Goal: Task Accomplishment & Management: Manage account settings

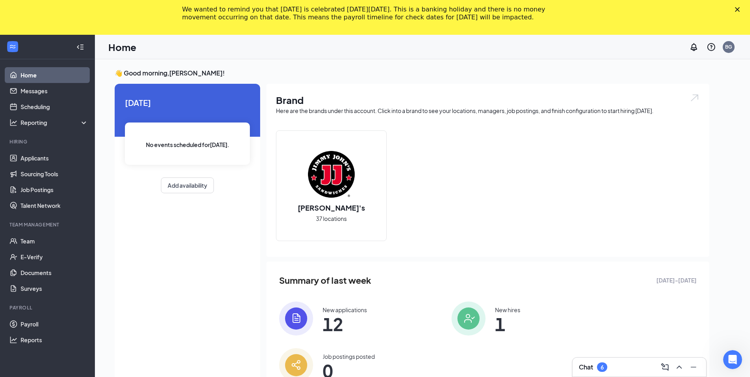
click at [740, 10] on icon "Close" at bounding box center [737, 9] width 5 height 5
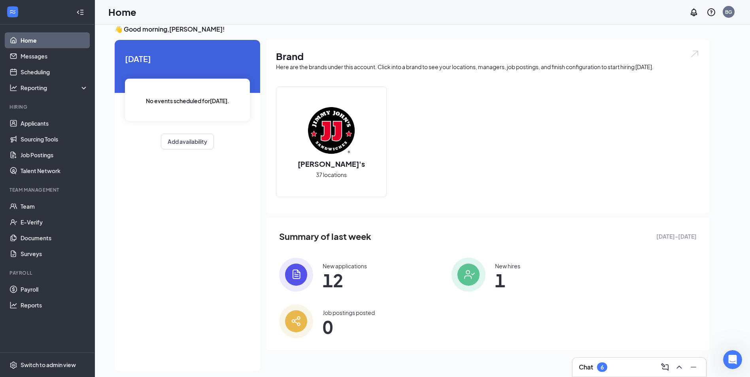
scroll to position [17, 0]
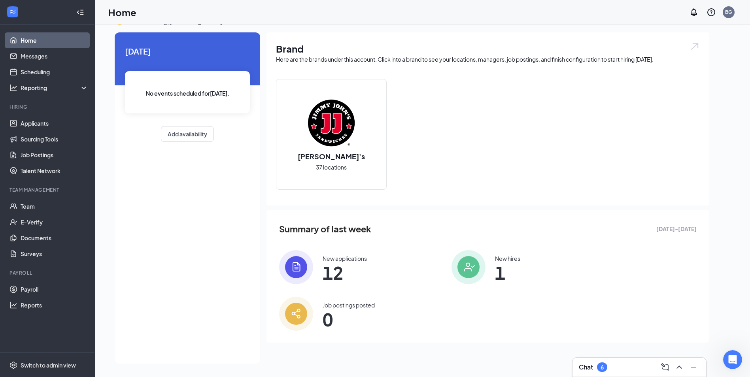
drag, startPoint x: 127, startPoint y: 366, endPoint x: 129, endPoint y: 361, distance: 5.1
click at [129, 361] on div "👋 Good morning, [PERSON_NAME] ! [DATE] No events scheduled for [DATE] . Add ava…" at bounding box center [411, 192] width 607 height 350
click at [32, 155] on link "Job Postings" at bounding box center [55, 155] width 68 height 16
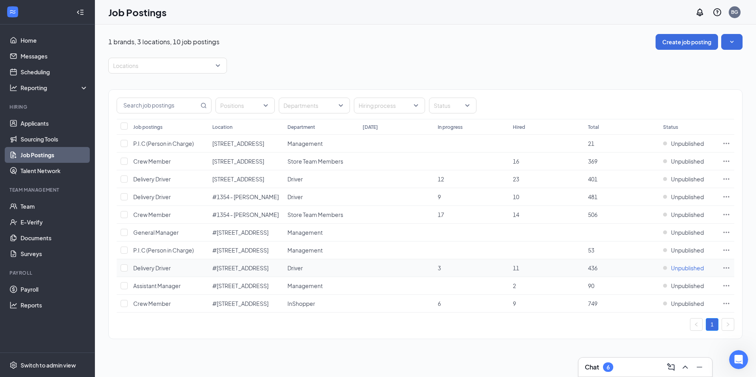
click at [689, 270] on span "Unpublished" at bounding box center [687, 268] width 33 height 8
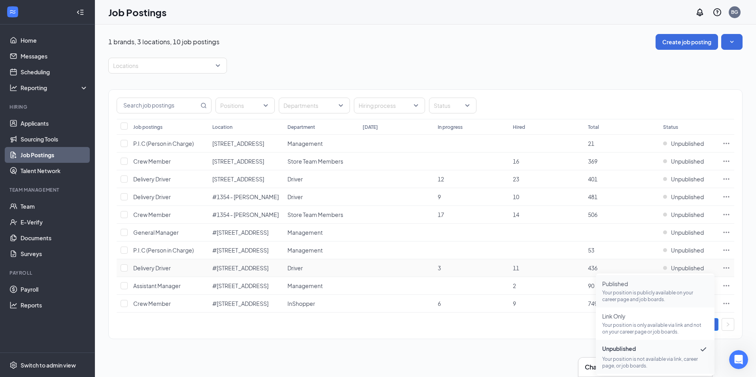
click at [633, 288] on span "Published Your position is publicly available on your career page and job board…" at bounding box center [655, 291] width 106 height 23
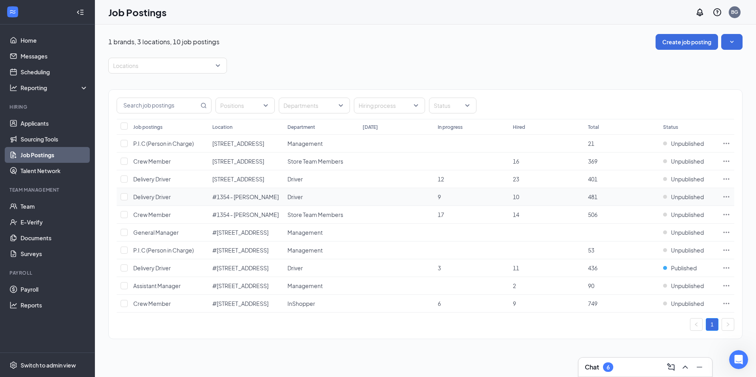
click at [724, 198] on icon "Ellipses" at bounding box center [726, 197] width 8 height 8
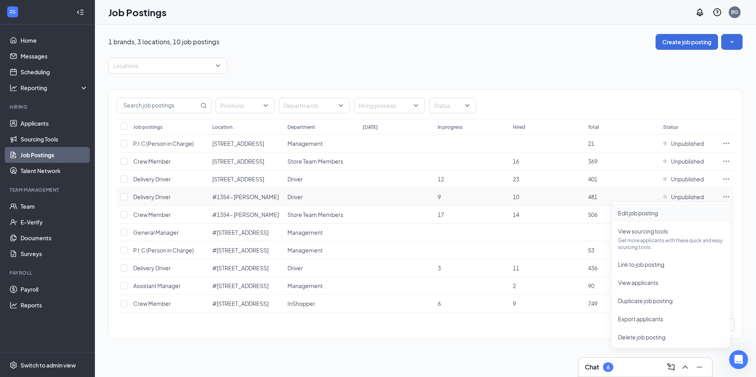
click at [635, 215] on span "Edit job posting" at bounding box center [638, 213] width 40 height 7
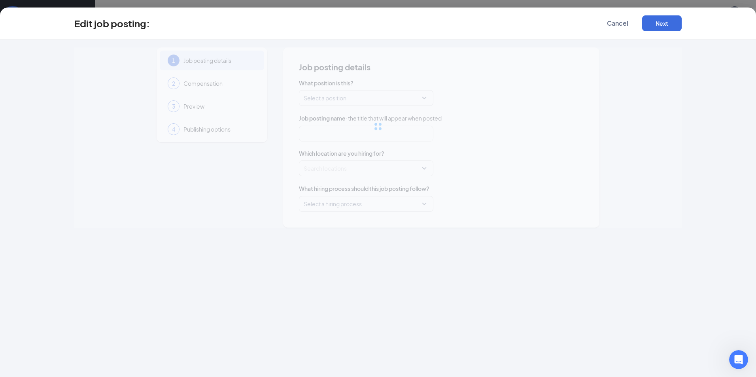
type input "Delivery Driver"
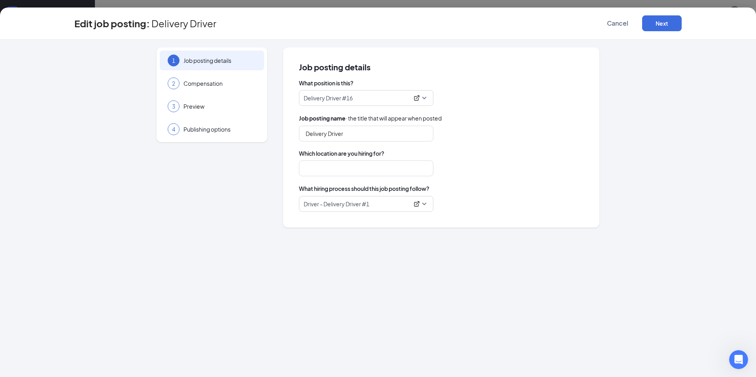
type input "#1354 - [PERSON_NAME]"
click at [213, 82] on span "Compensation" at bounding box center [219, 83] width 73 height 8
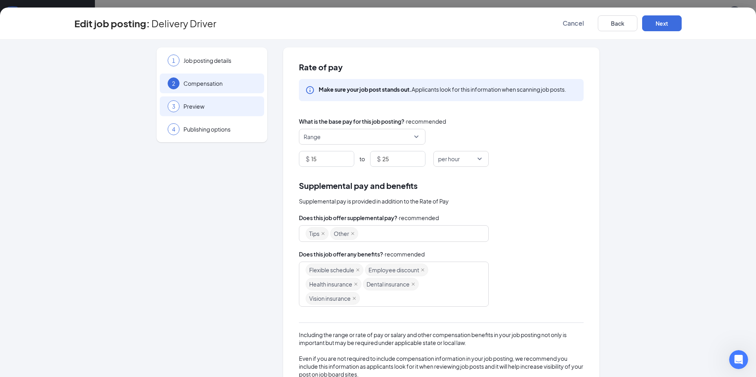
click at [183, 102] on span "Preview" at bounding box center [219, 106] width 73 height 8
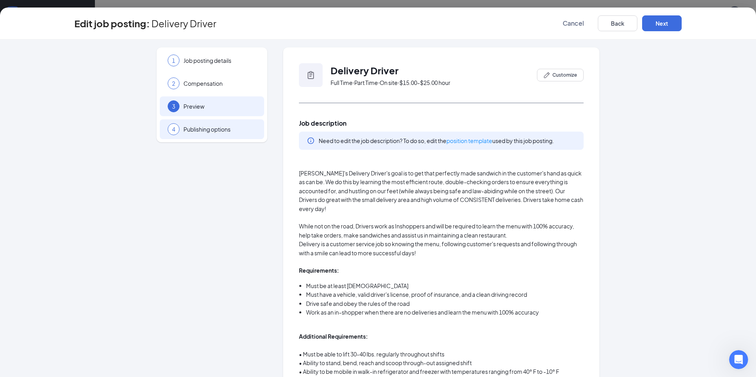
click at [204, 133] on span "Publishing options" at bounding box center [219, 129] width 73 height 8
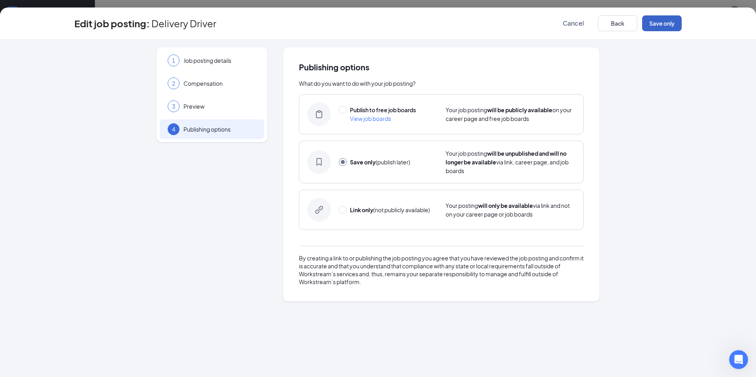
click at [663, 19] on button "Save only" at bounding box center [662, 23] width 40 height 16
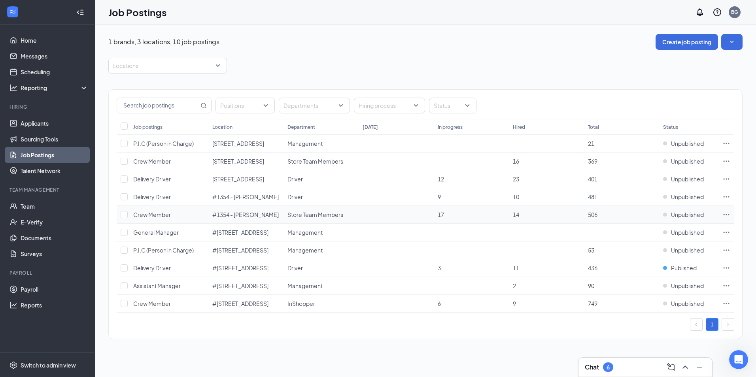
click at [155, 212] on span "Crew Member" at bounding box center [152, 214] width 38 height 7
click at [725, 214] on icon "Ellipses" at bounding box center [726, 215] width 8 height 8
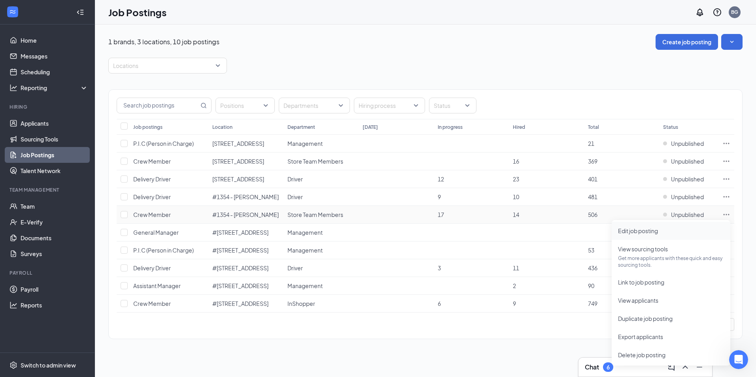
click at [637, 229] on span "Edit job posting" at bounding box center [638, 230] width 40 height 7
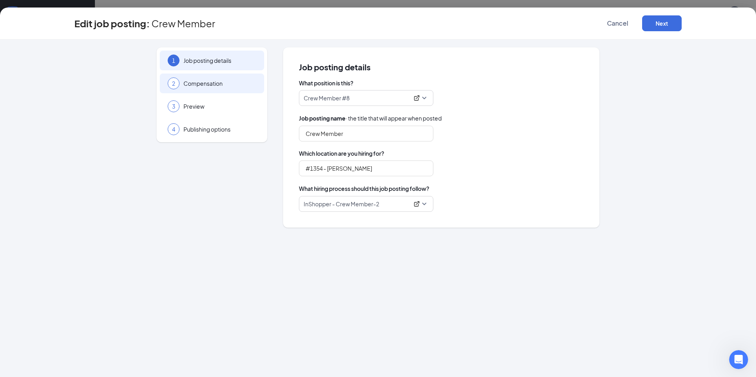
click at [186, 85] on span "Compensation" at bounding box center [219, 83] width 73 height 8
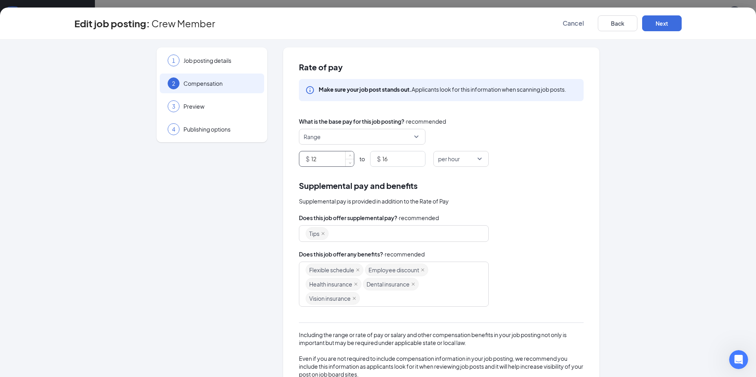
click at [319, 160] on input "12" at bounding box center [332, 158] width 43 height 15
type input "13.5"
click at [397, 160] on input "16" at bounding box center [403, 158] width 43 height 15
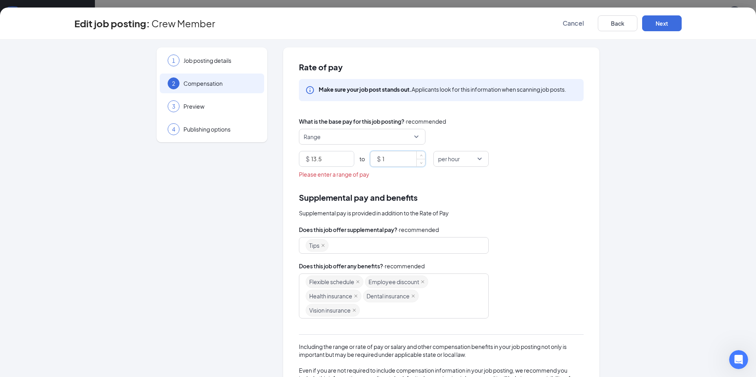
type input "16"
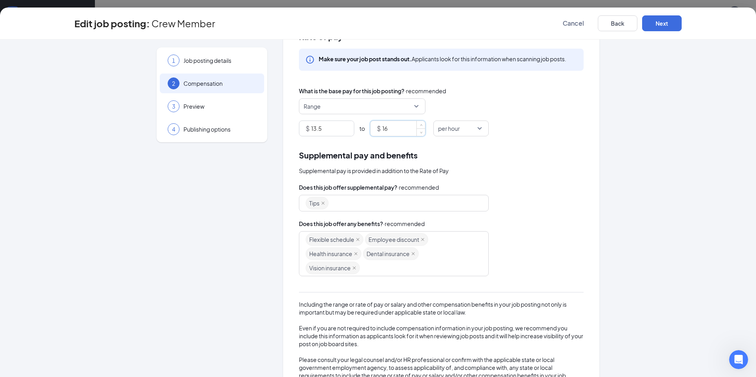
scroll to position [64, 0]
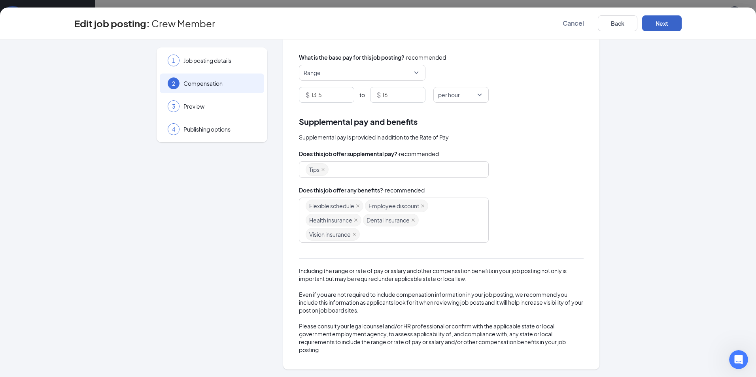
click at [656, 19] on button "Next" at bounding box center [662, 23] width 40 height 16
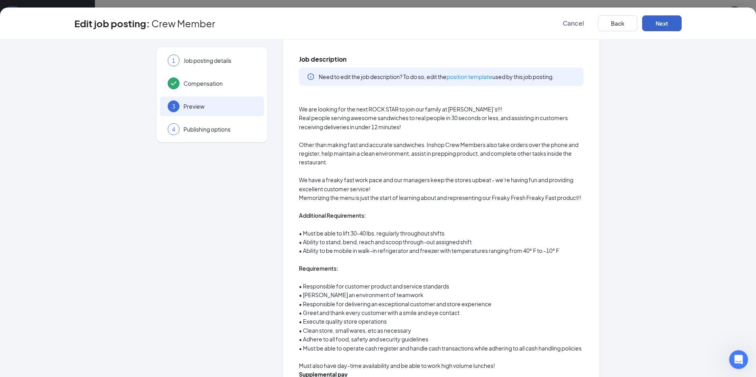
click at [656, 21] on button "Next" at bounding box center [662, 23] width 40 height 16
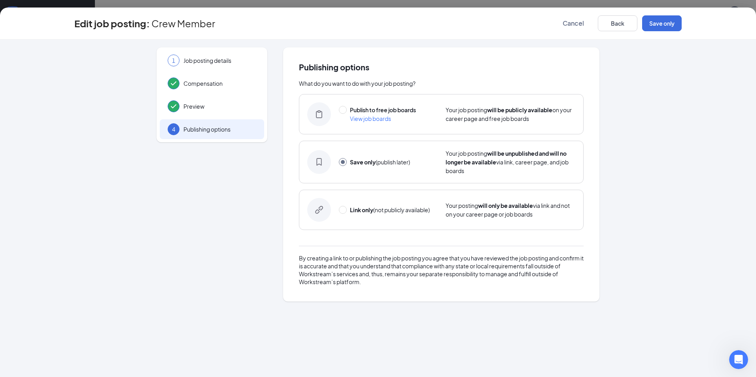
scroll to position [0, 0]
click at [656, 21] on button "Save only" at bounding box center [662, 23] width 40 height 16
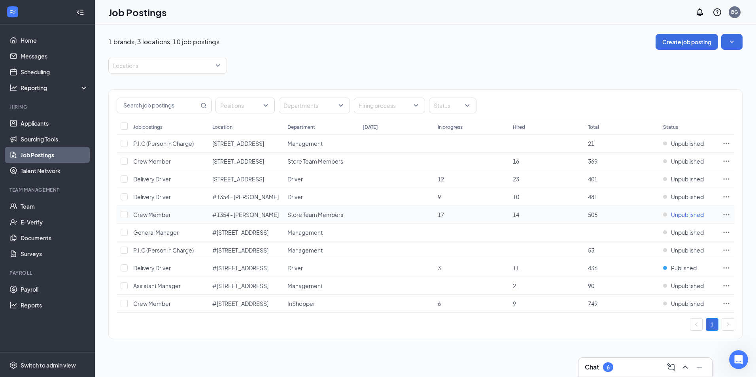
click at [688, 215] on span "Unpublished" at bounding box center [687, 215] width 33 height 8
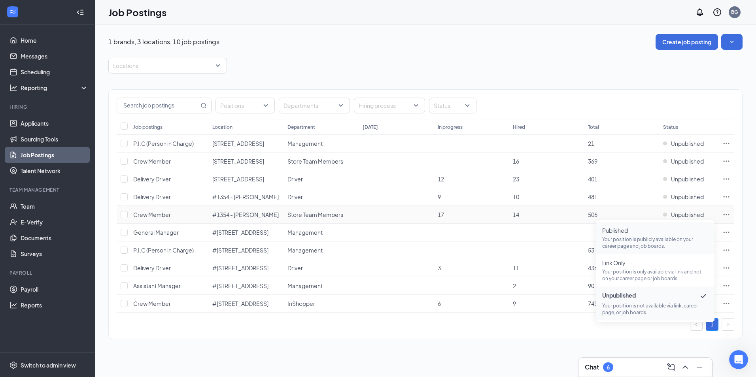
click at [650, 237] on p "Your position is publicly available on your career page and job boards." at bounding box center [655, 242] width 106 height 13
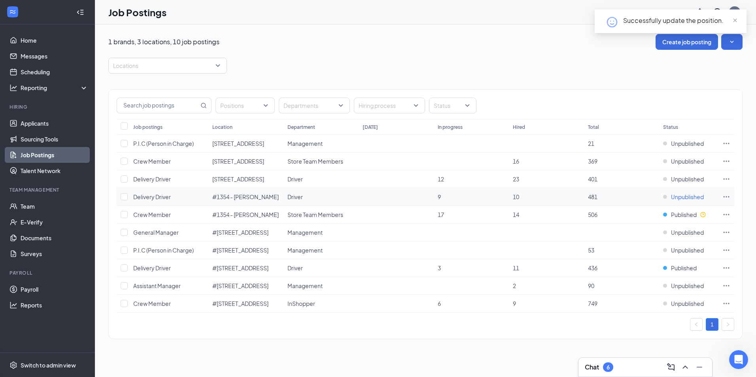
click at [681, 196] on span "Unpublished" at bounding box center [687, 197] width 33 height 8
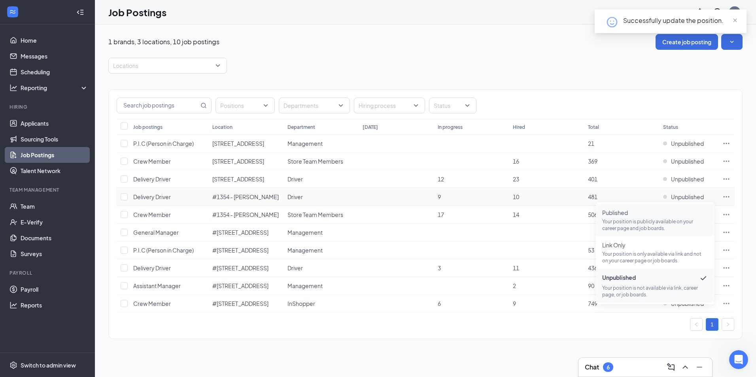
click at [657, 217] on span "Published Your position is publicly available on your career page and job board…" at bounding box center [655, 220] width 106 height 23
